Goal: Information Seeking & Learning: Learn about a topic

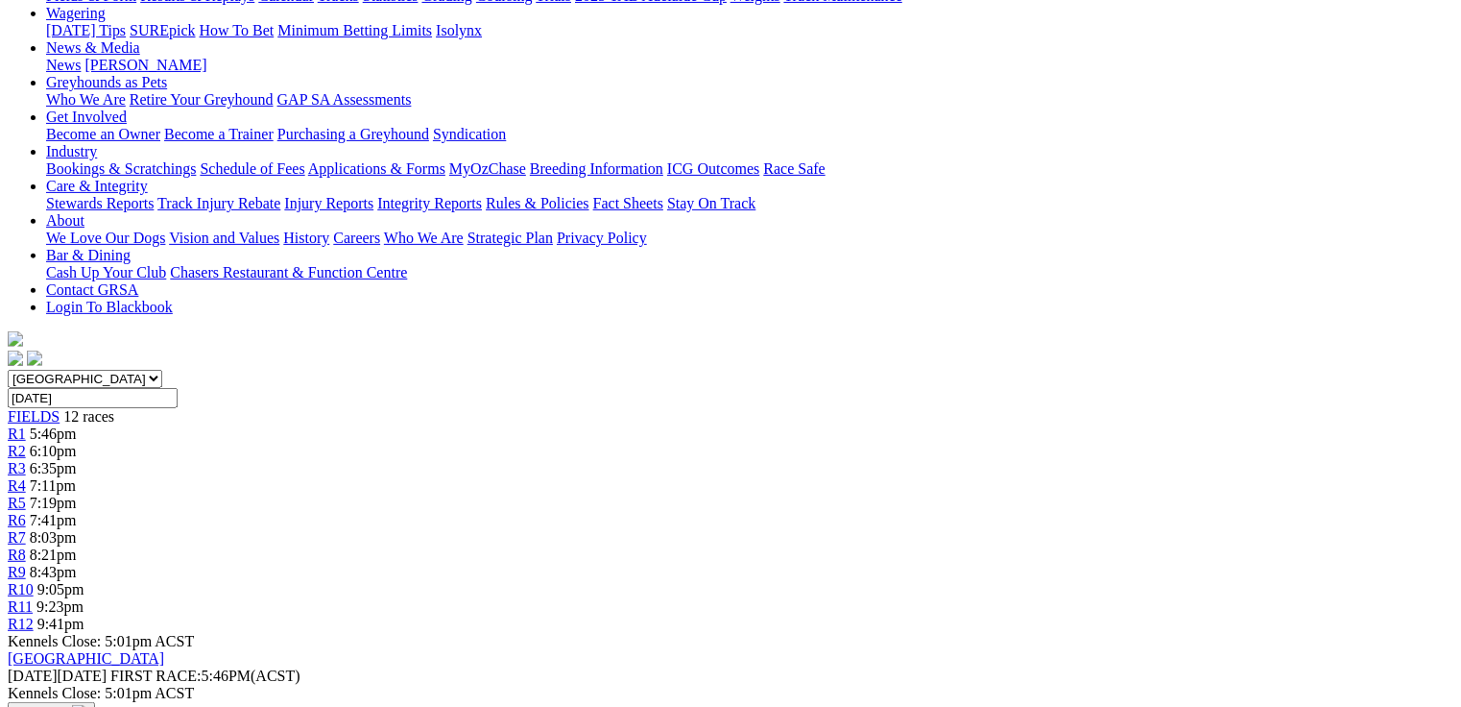
scroll to position [230, 0]
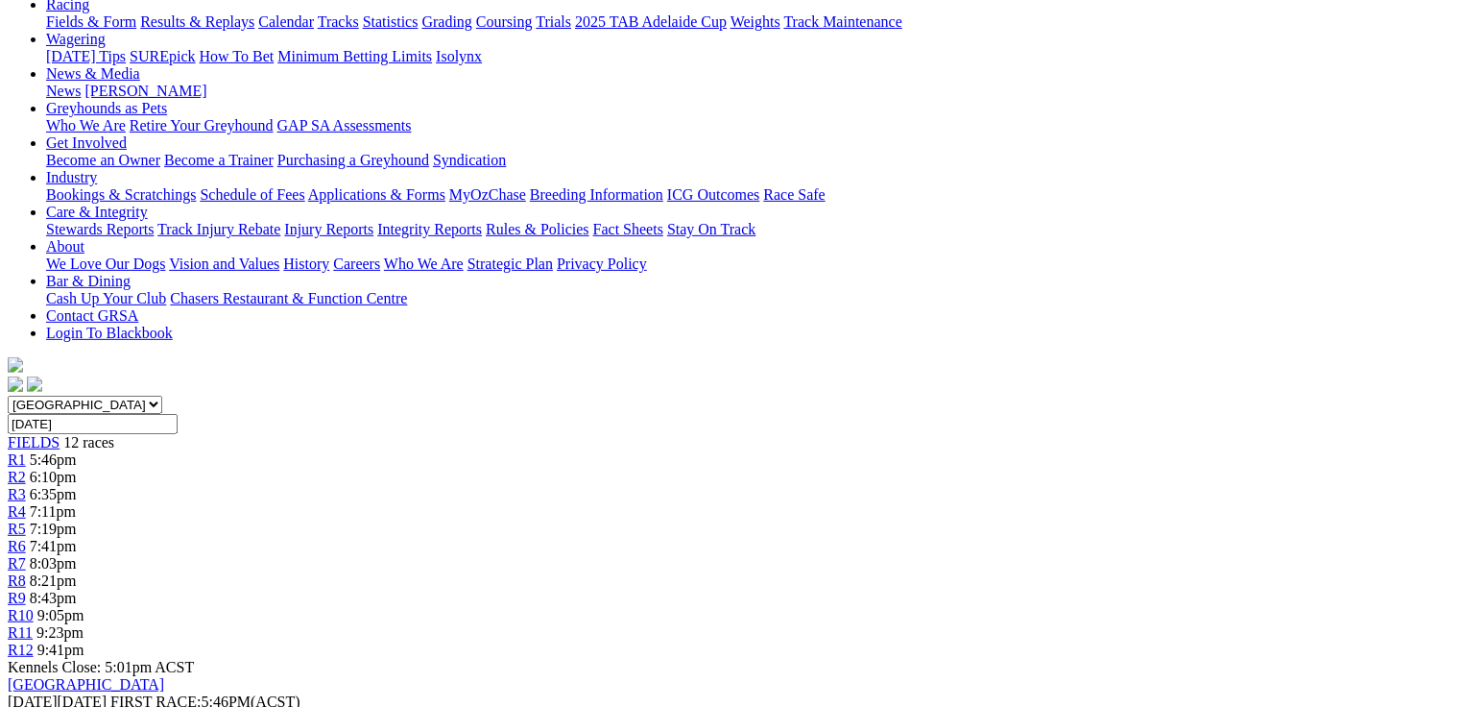
click at [26, 520] on link "R5" at bounding box center [17, 528] width 18 height 16
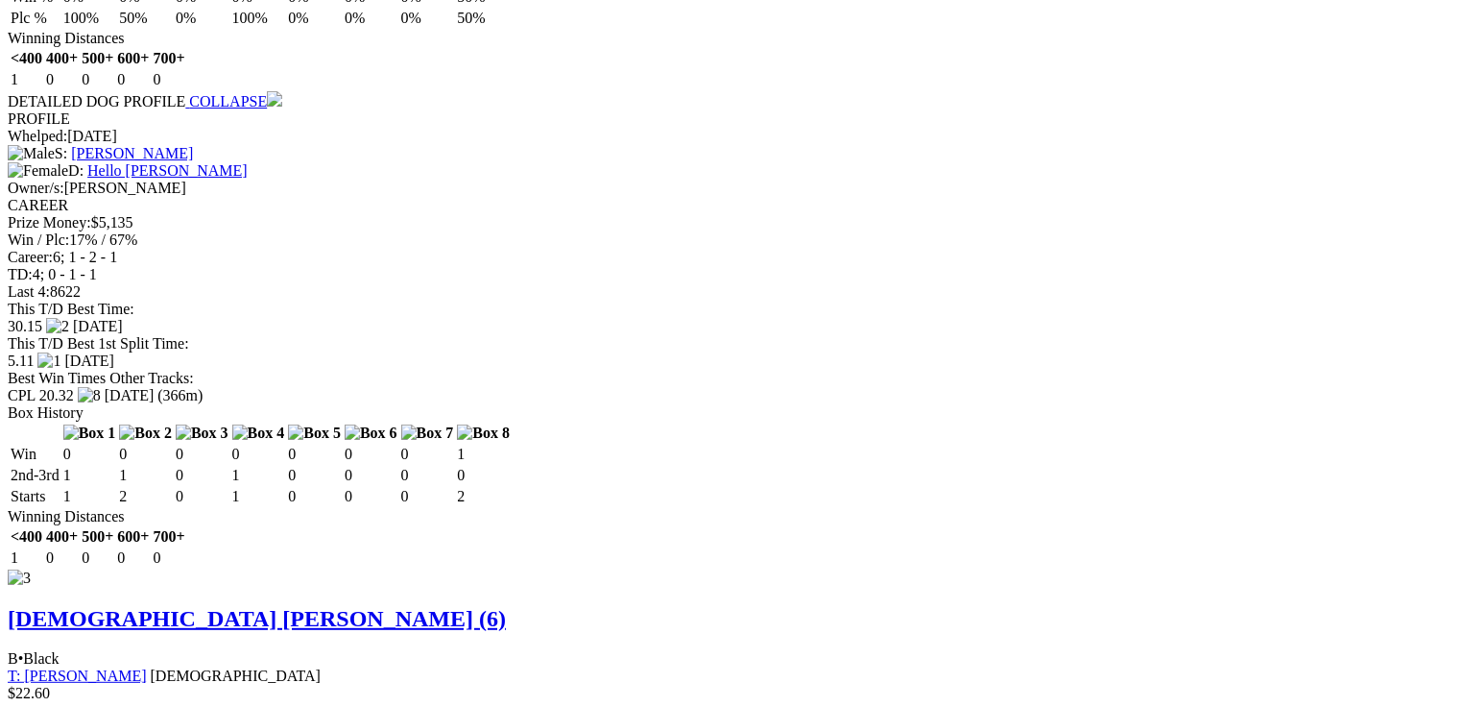
scroll to position [3840, 0]
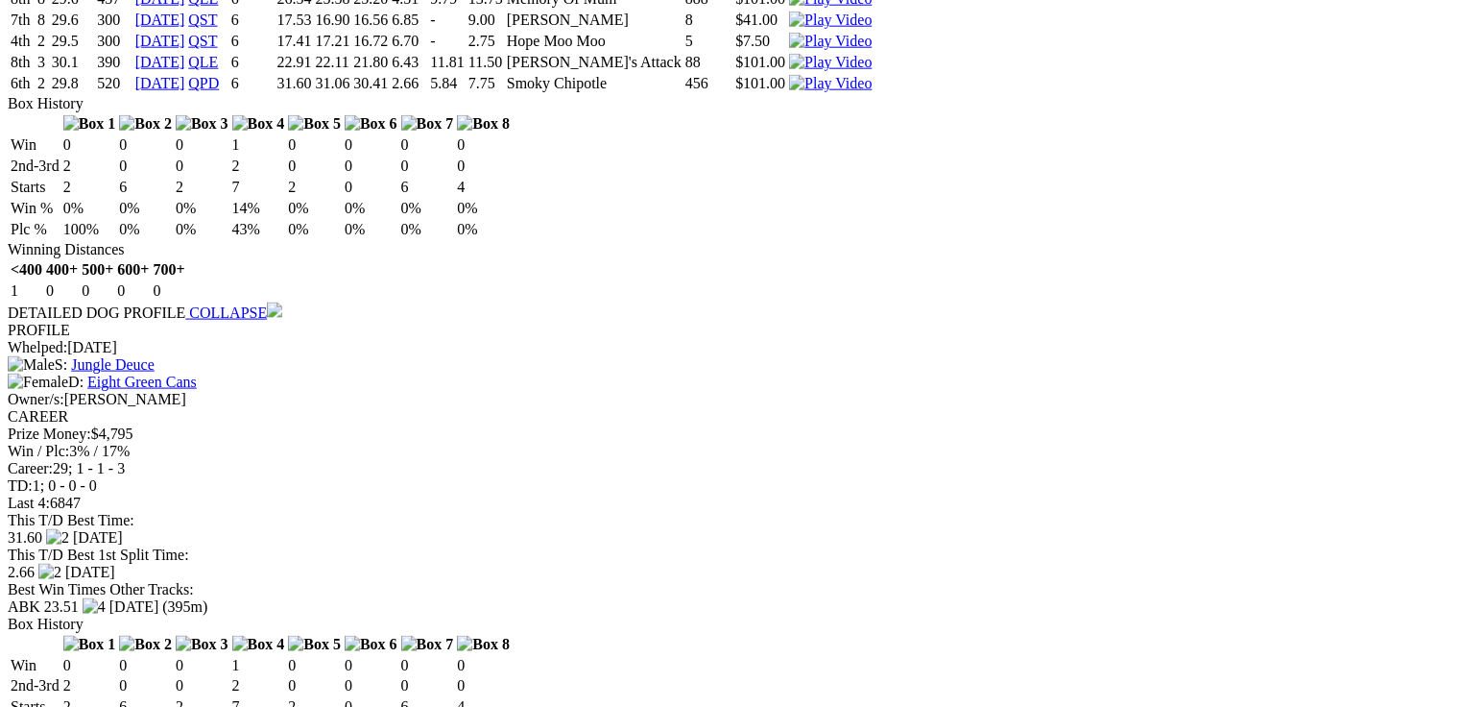
scroll to position [4816, 0]
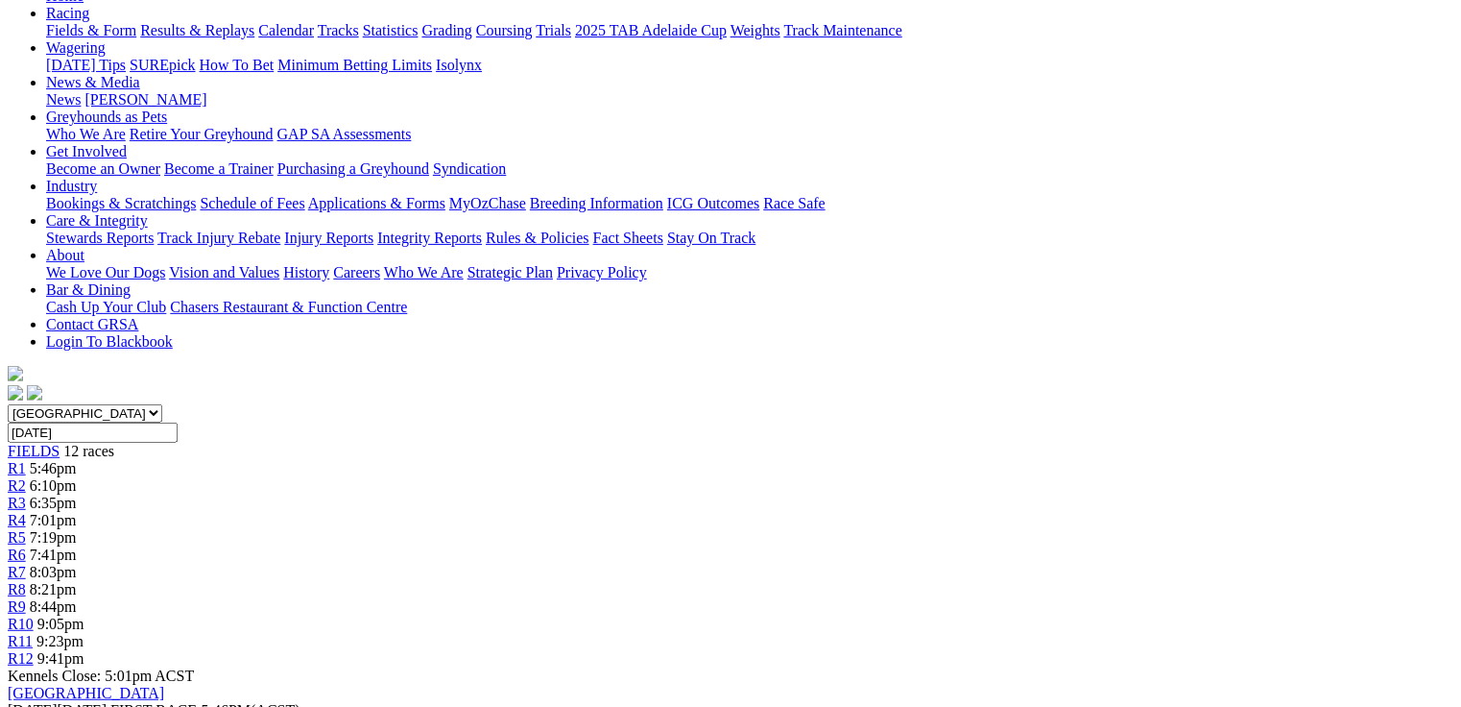
scroll to position [53, 0]
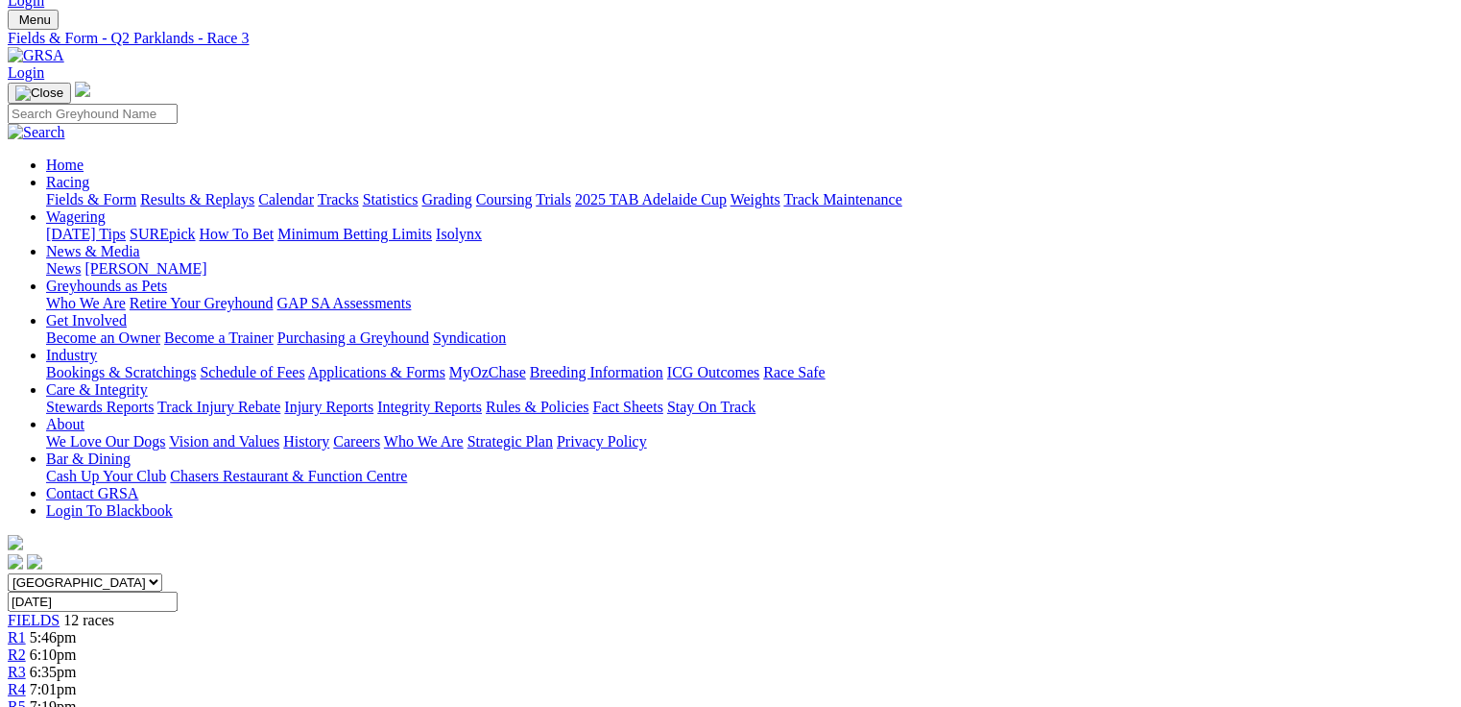
click at [646, 698] on div "R5 7:19pm" at bounding box center [731, 706] width 1446 height 17
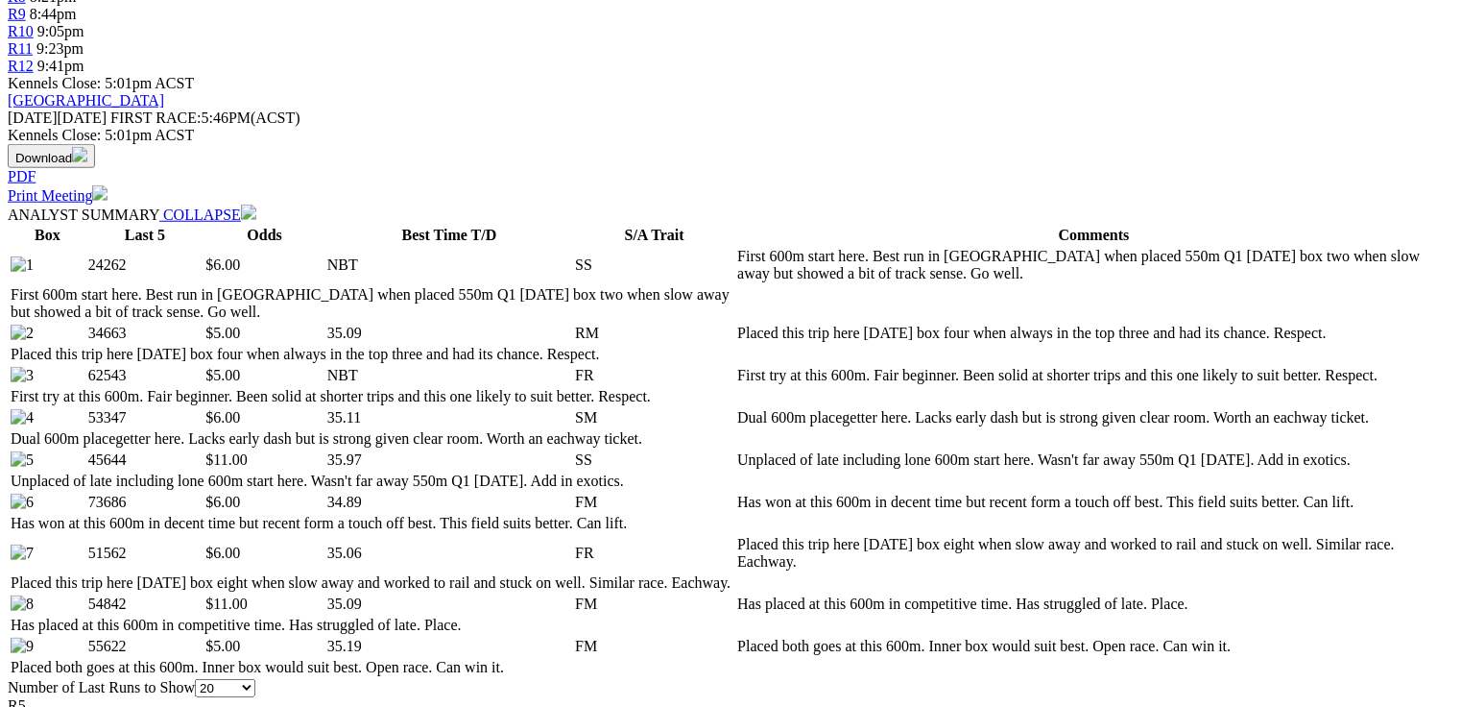
scroll to position [922, 0]
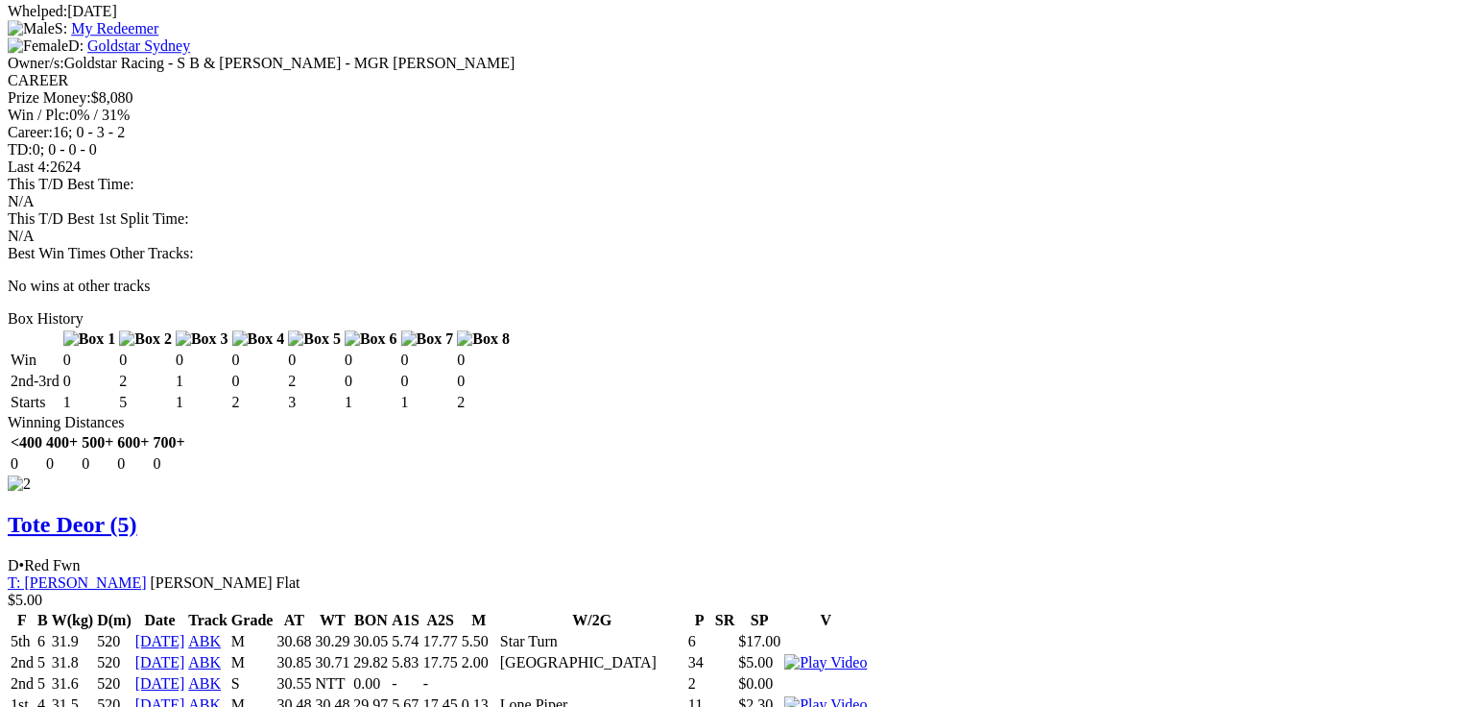
scroll to position [0, 0]
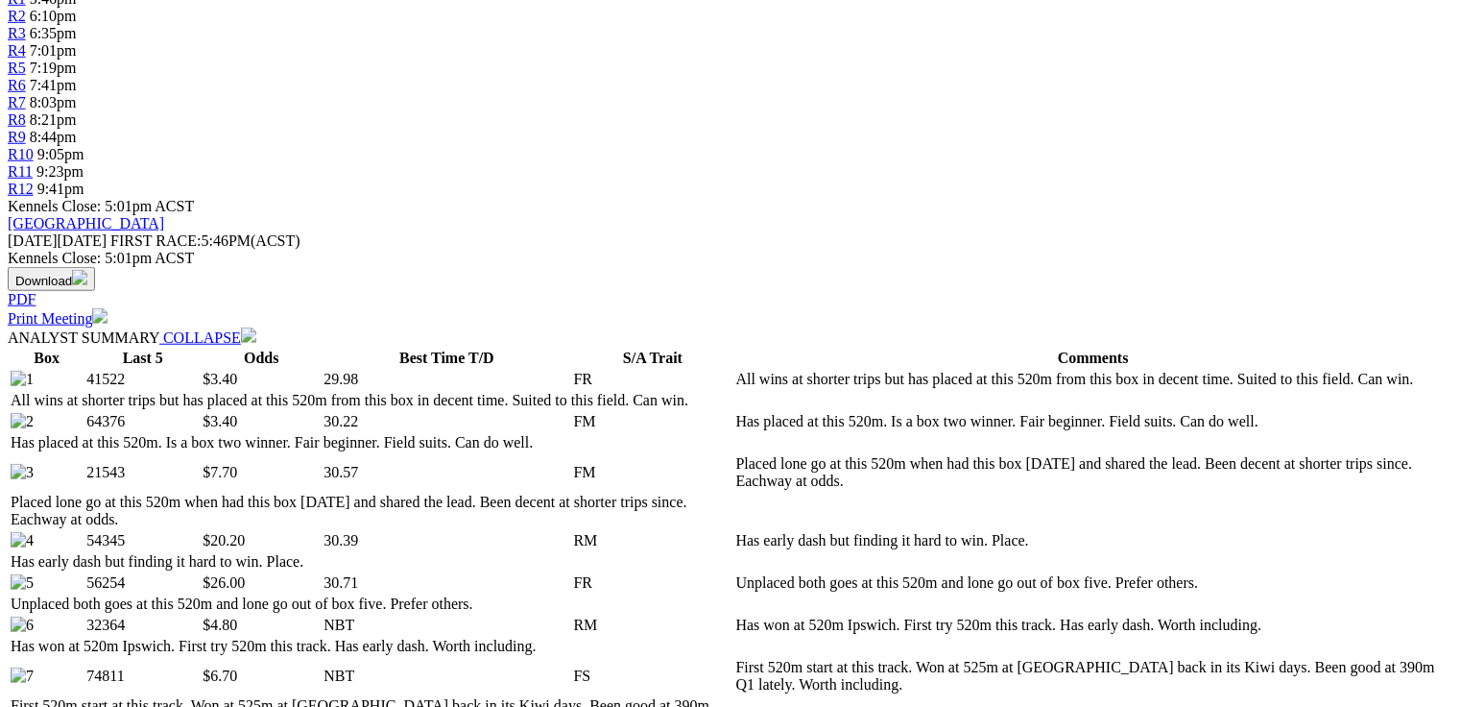
scroll to position [1075, 0]
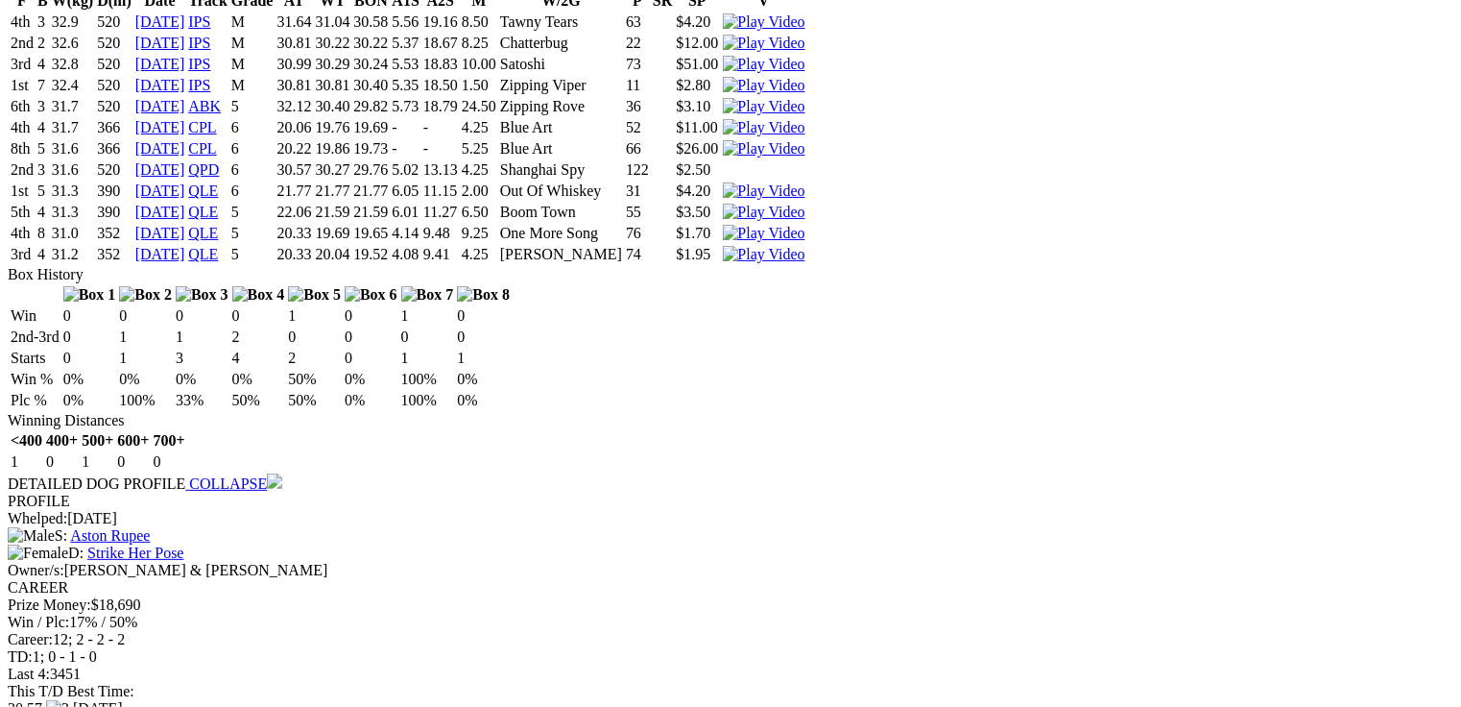
scroll to position [0, 0]
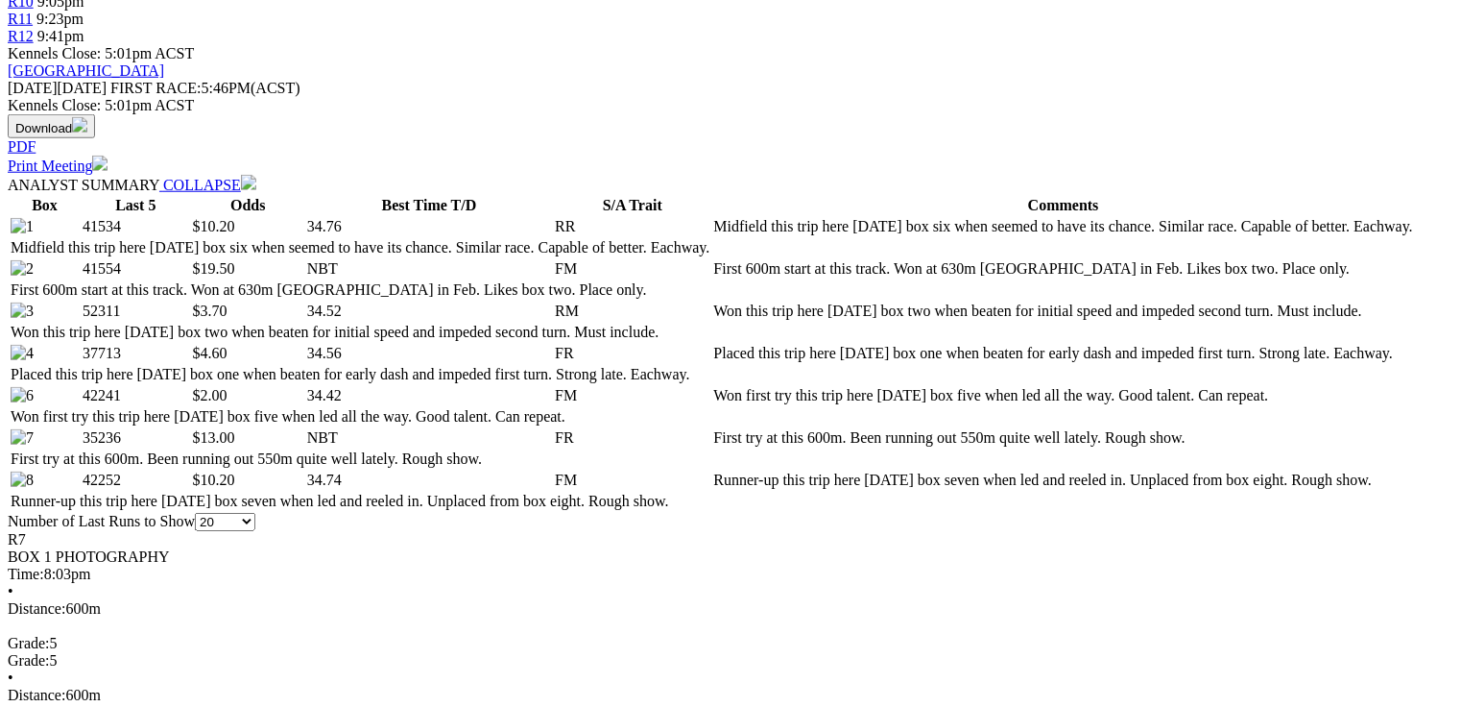
scroll to position [845, 0]
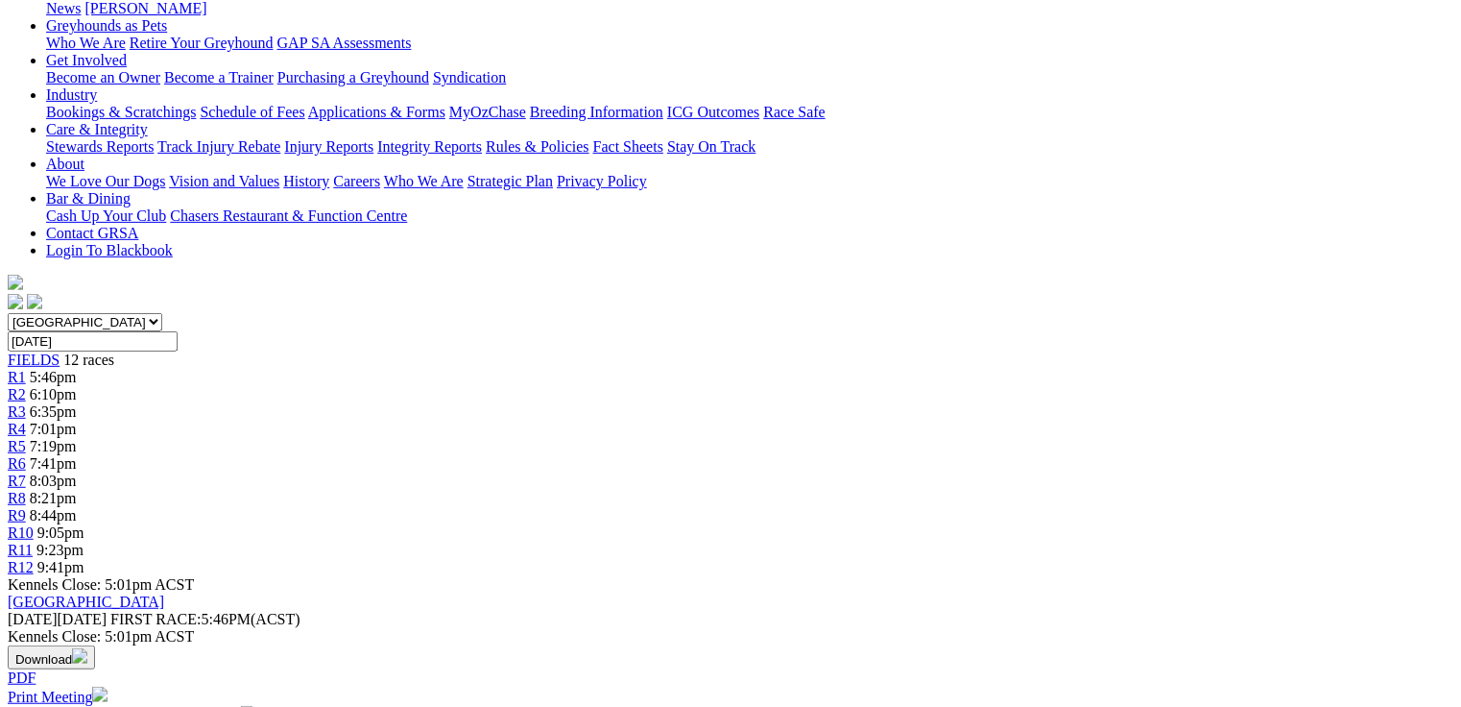
scroll to position [228, 0]
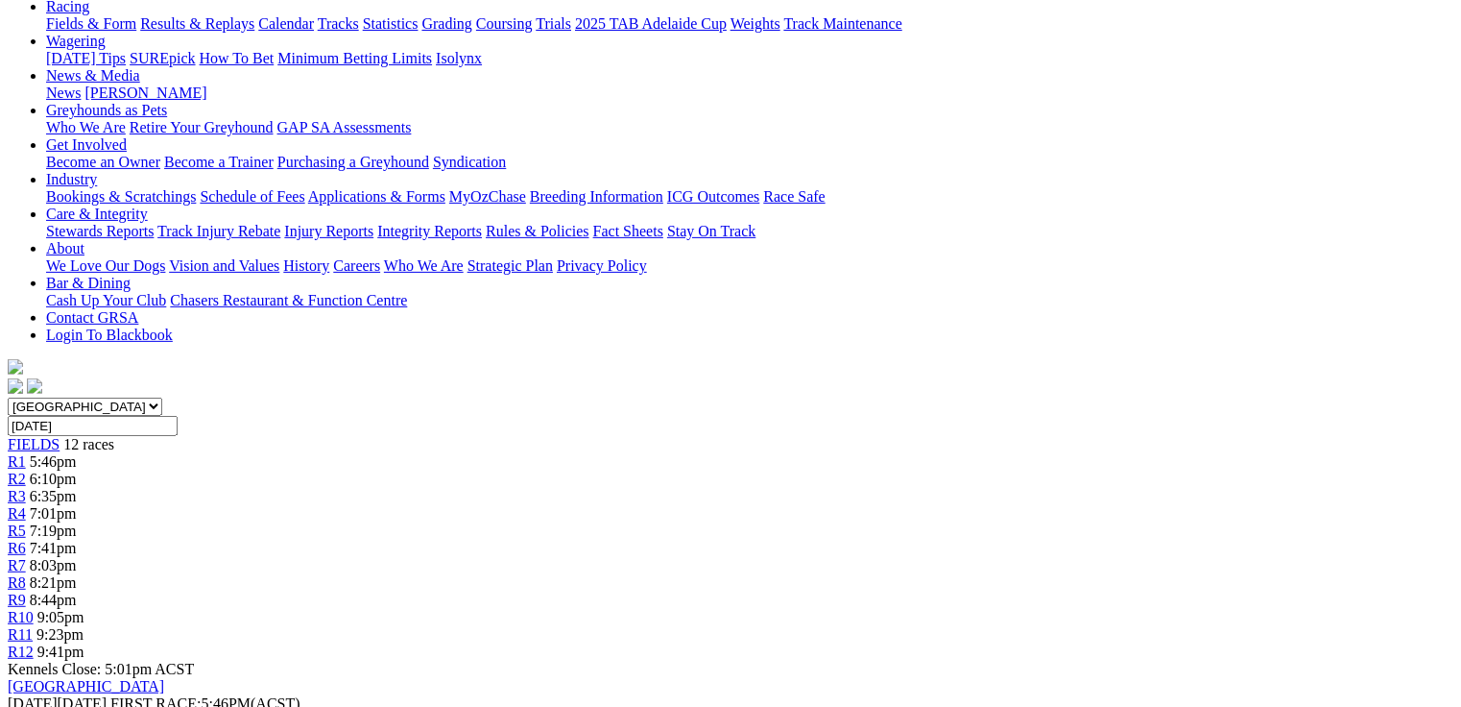
click at [77, 574] on span "8:21pm" at bounding box center [53, 582] width 47 height 16
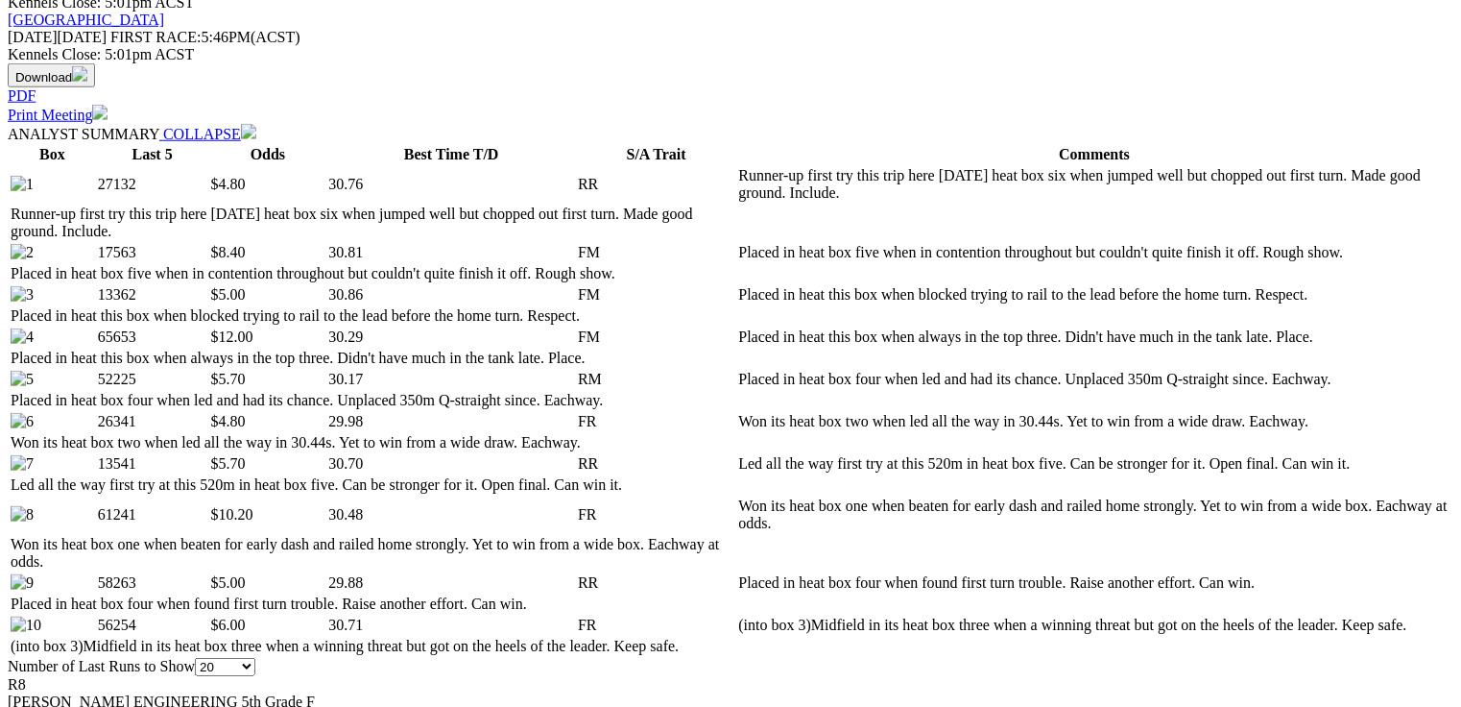
scroll to position [922, 0]
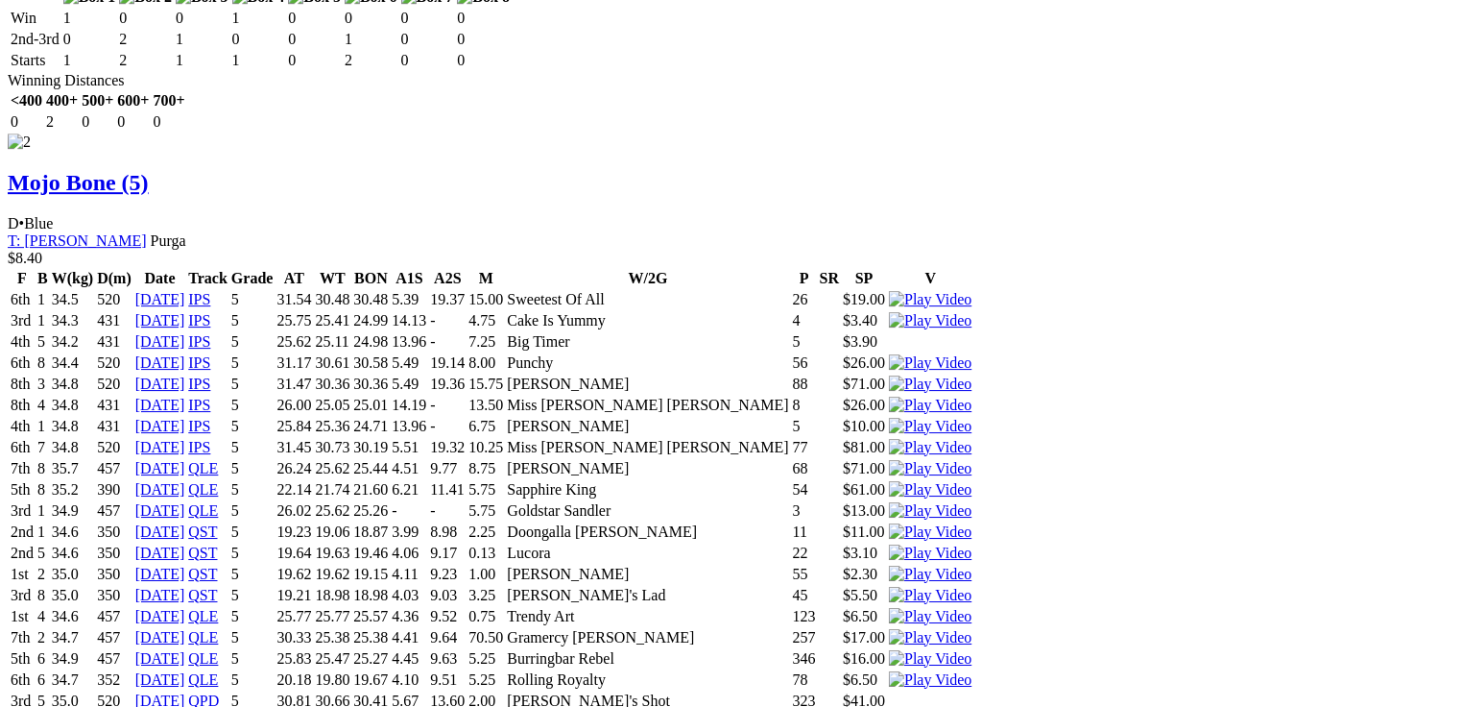
scroll to position [3226, 0]
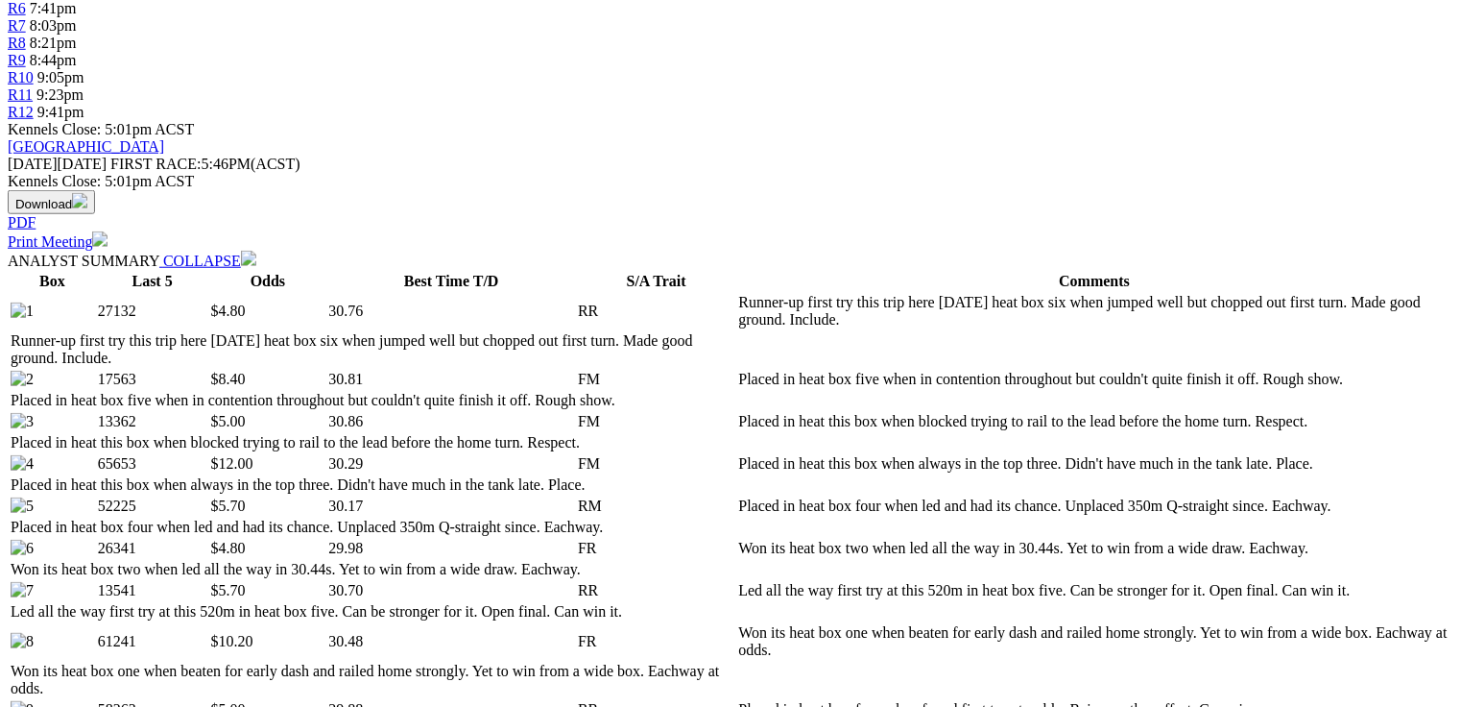
scroll to position [154, 0]
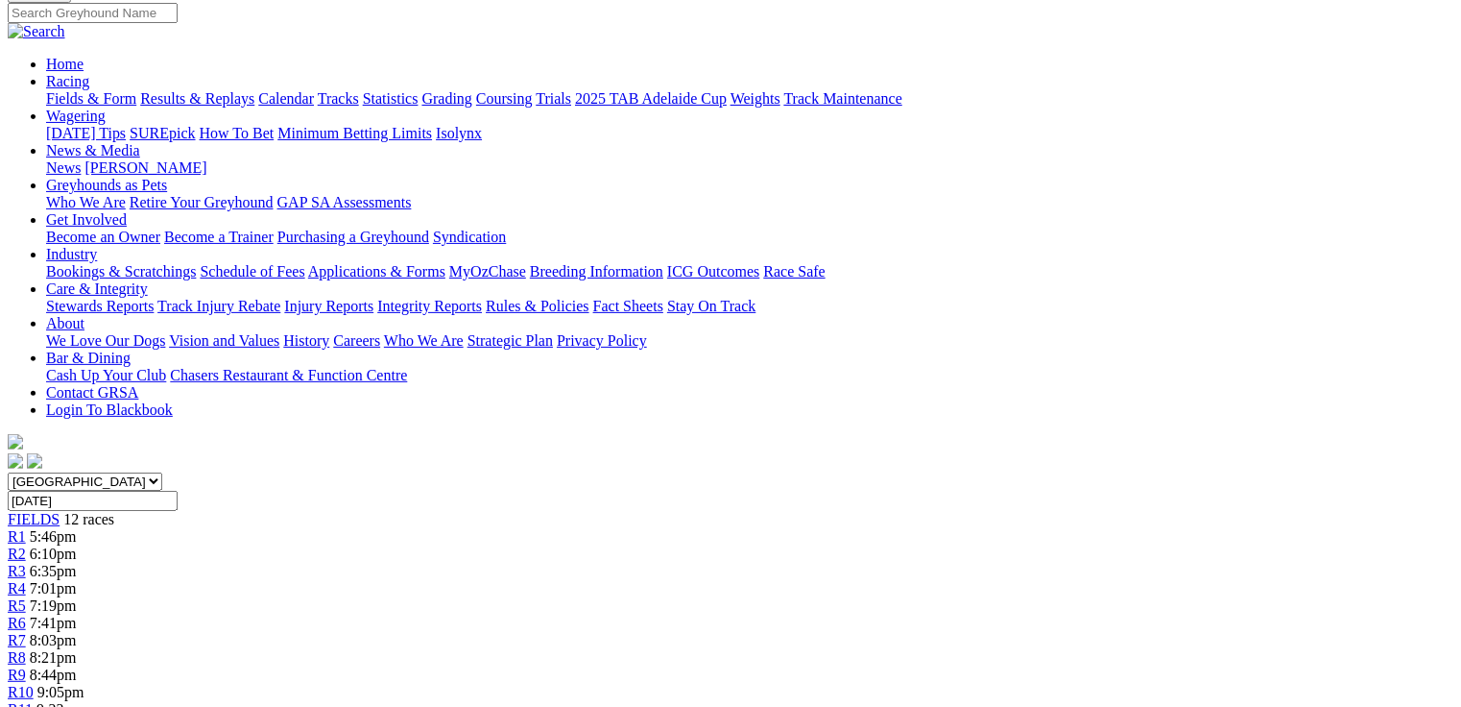
click at [77, 666] on span "8:44pm" at bounding box center [53, 674] width 47 height 16
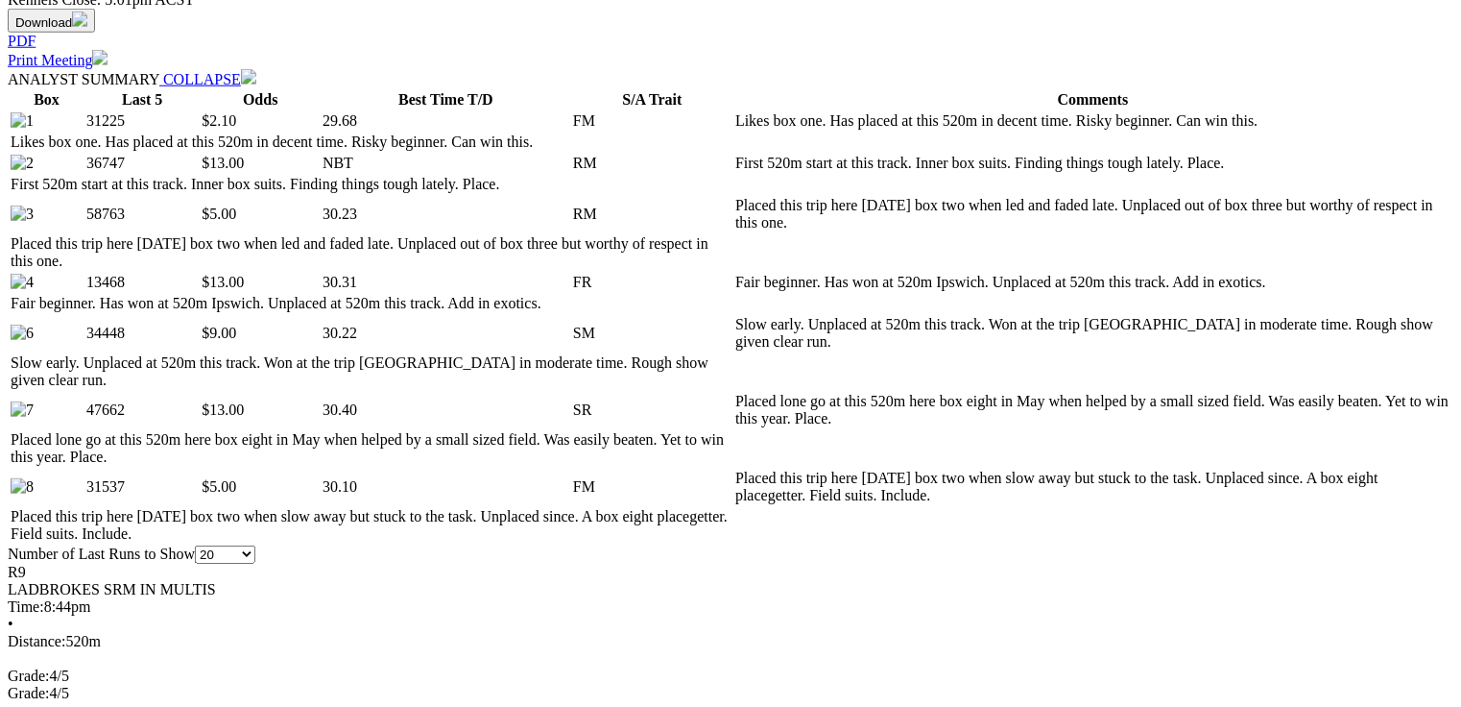
scroll to position [922, 0]
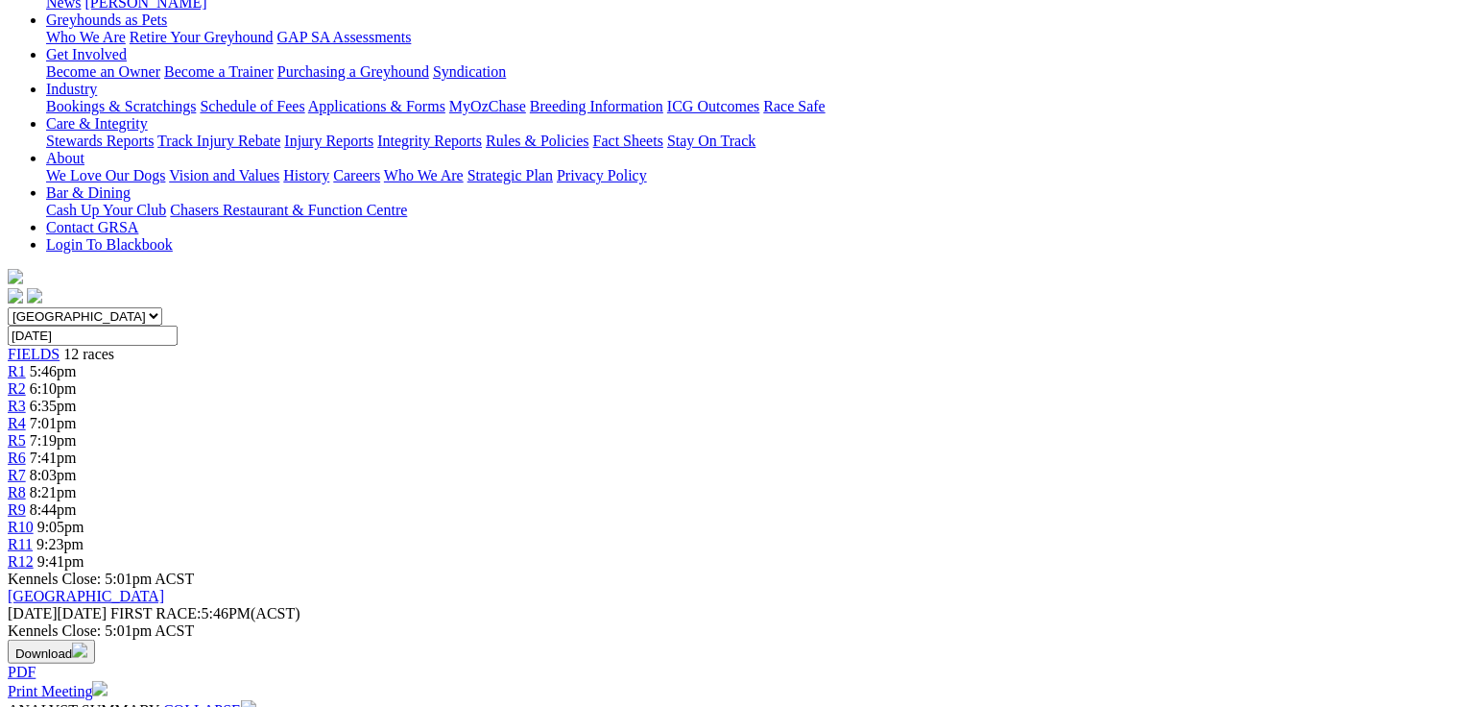
scroll to position [154, 0]
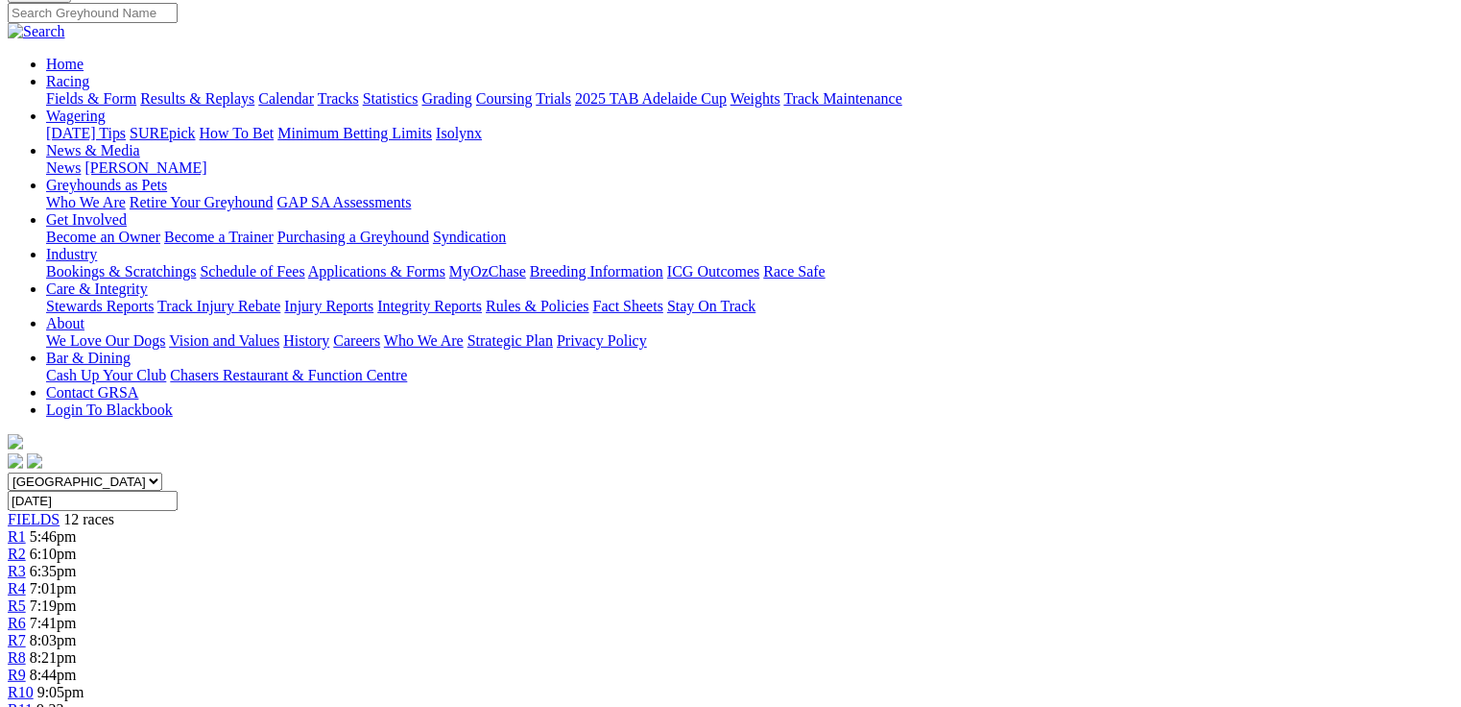
click at [34, 684] on span "R10" at bounding box center [21, 692] width 26 height 16
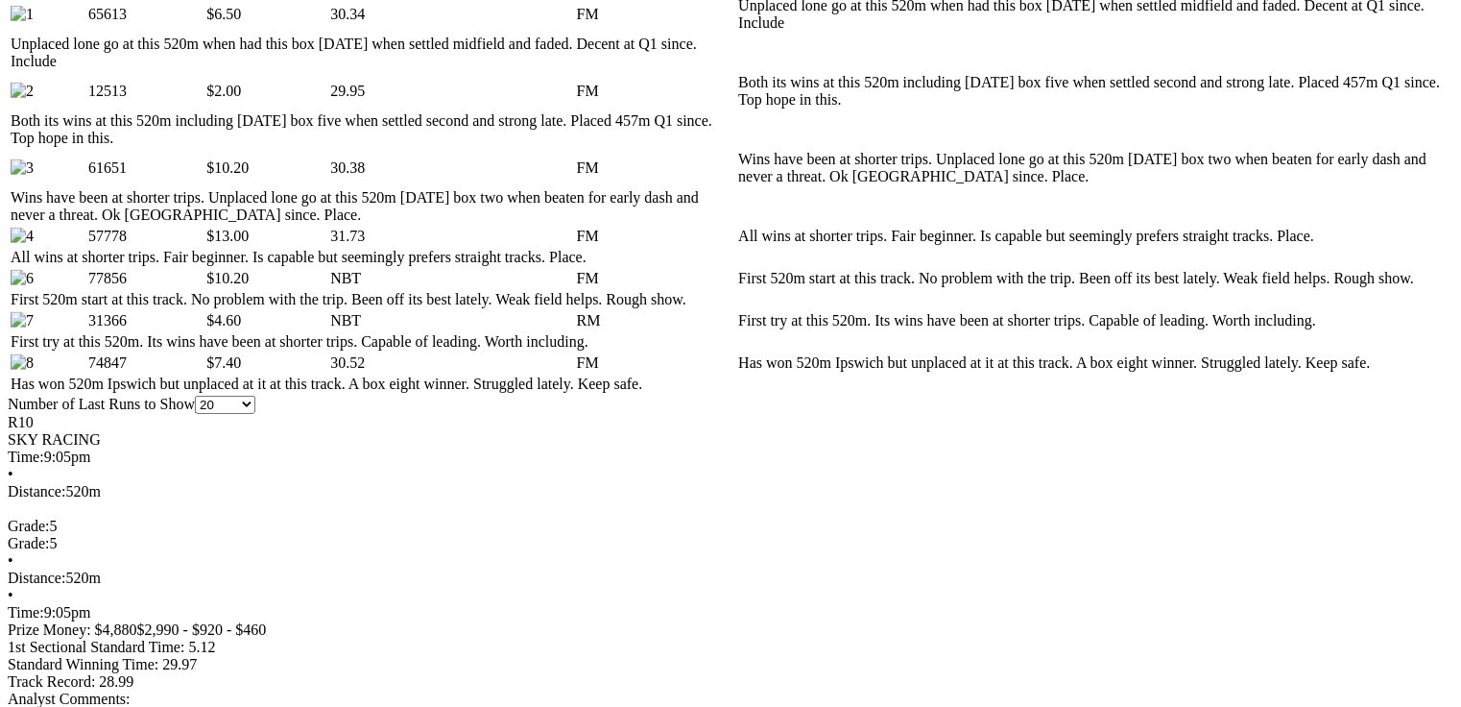
scroll to position [998, 0]
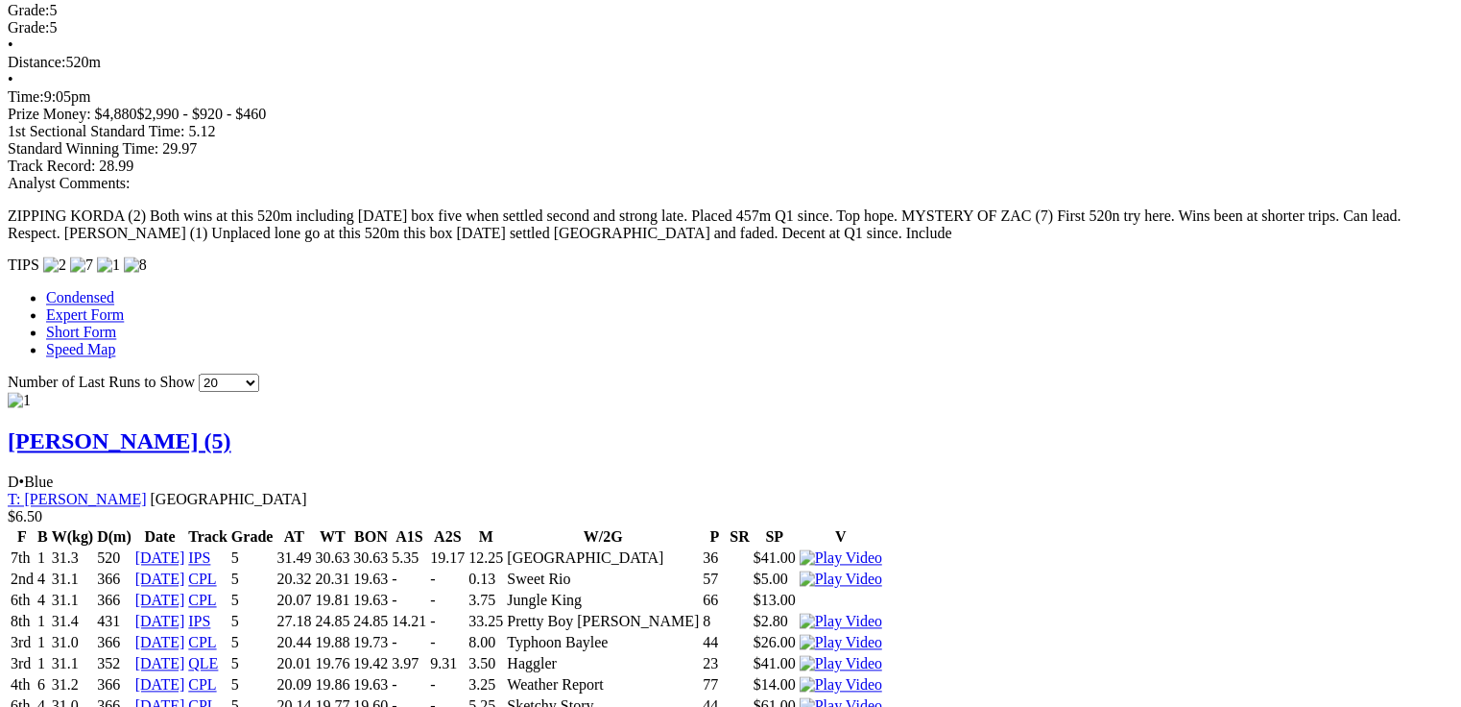
scroll to position [0, 0]
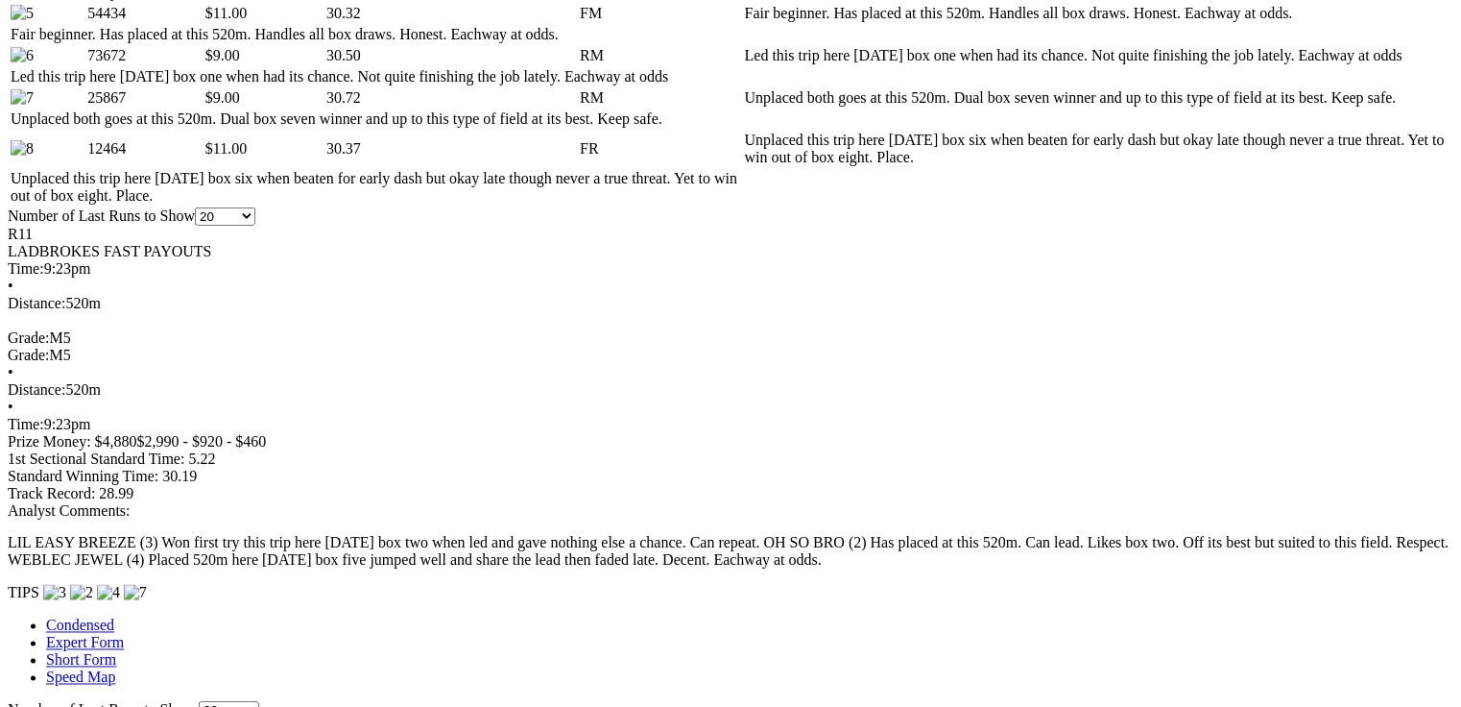
scroll to position [1306, 0]
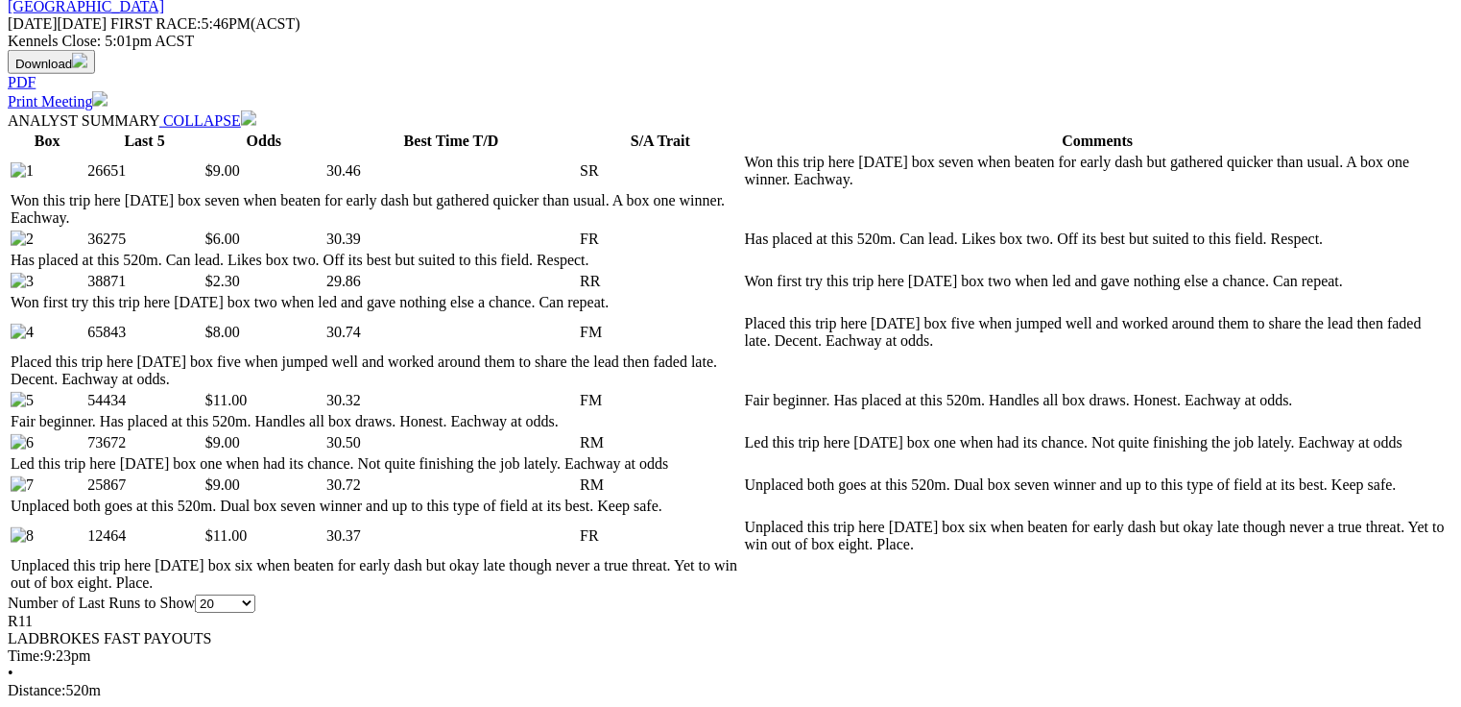
scroll to position [0, 0]
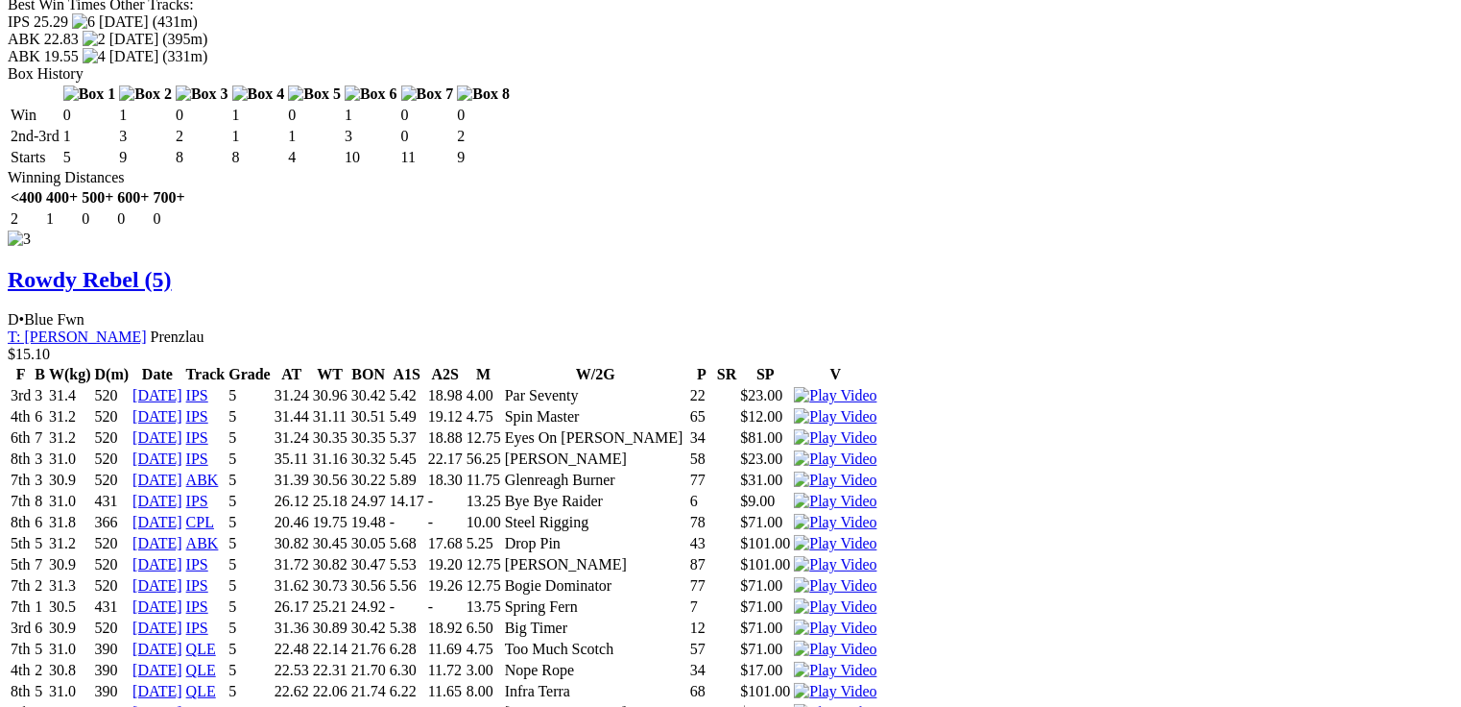
scroll to position [4531, 0]
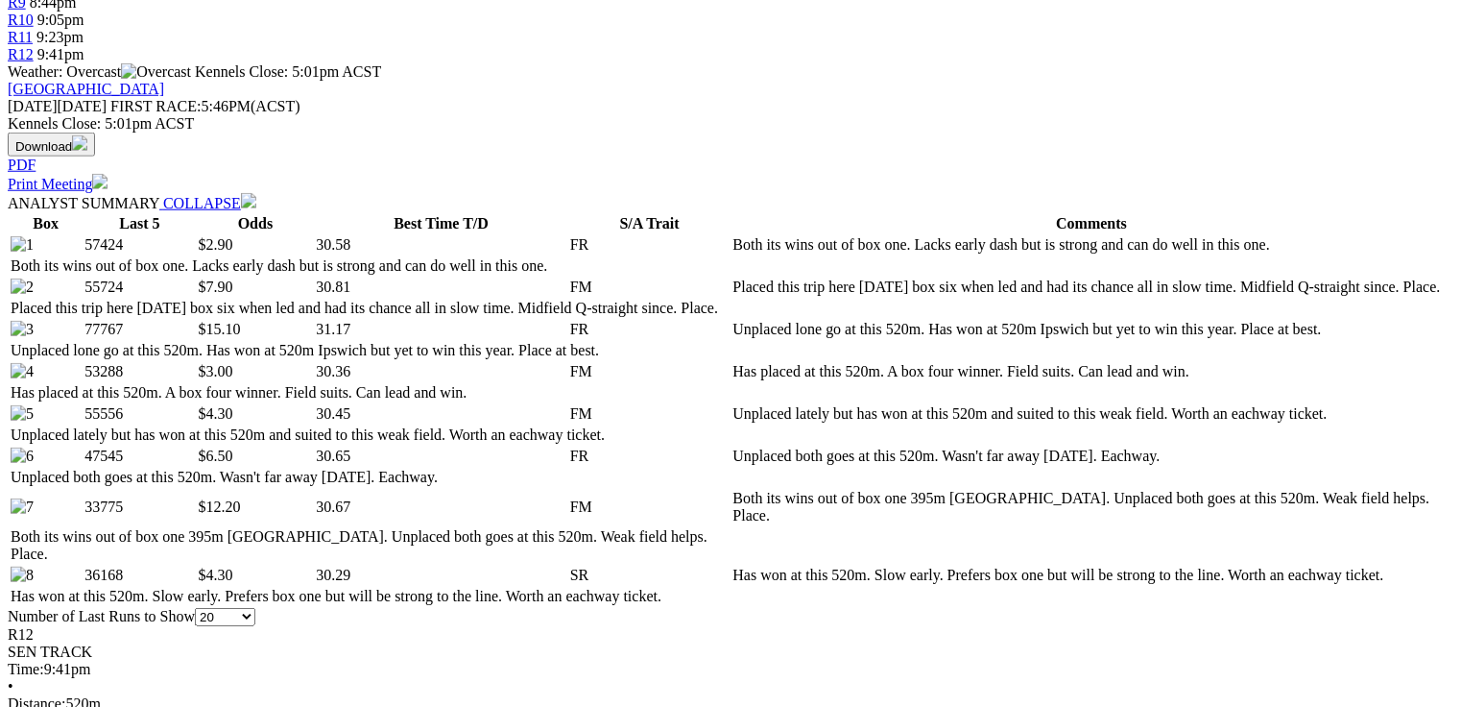
scroll to position [516, 0]
